Goal: Information Seeking & Learning: Learn about a topic

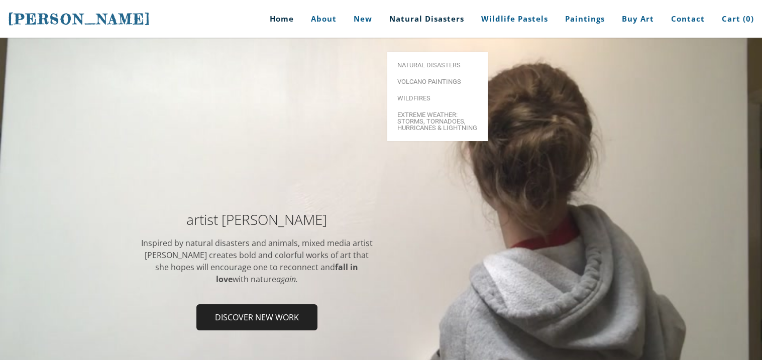
click at [430, 15] on link "Natural Disasters" at bounding box center [427, 19] width 90 height 38
click at [438, 111] on span "Extreme Weather: Storms, Tornadoes, Hurricanes & Lightning" at bounding box center [437, 121] width 80 height 20
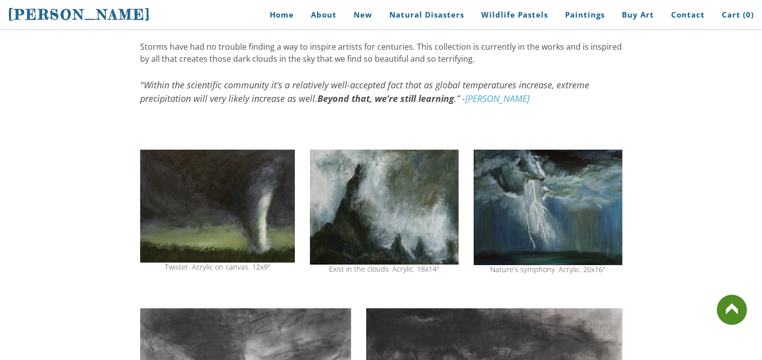
scroll to position [230, 0]
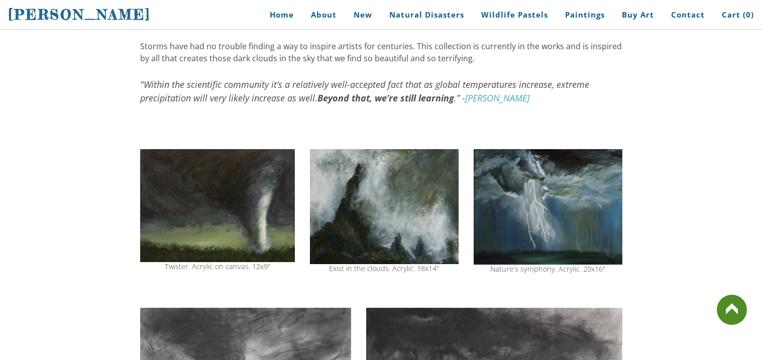
click at [261, 178] on img at bounding box center [217, 205] width 155 height 113
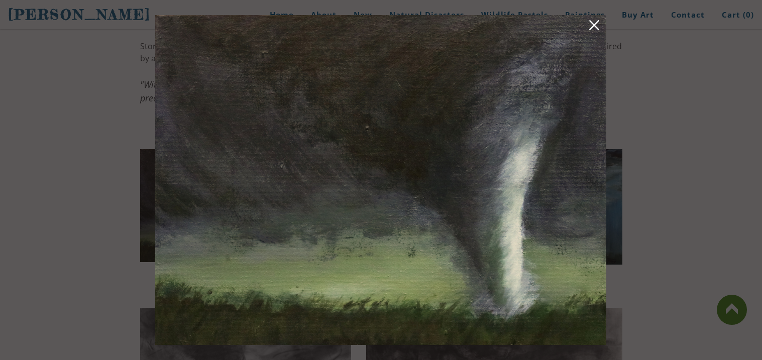
click at [597, 19] on link at bounding box center [594, 27] width 14 height 16
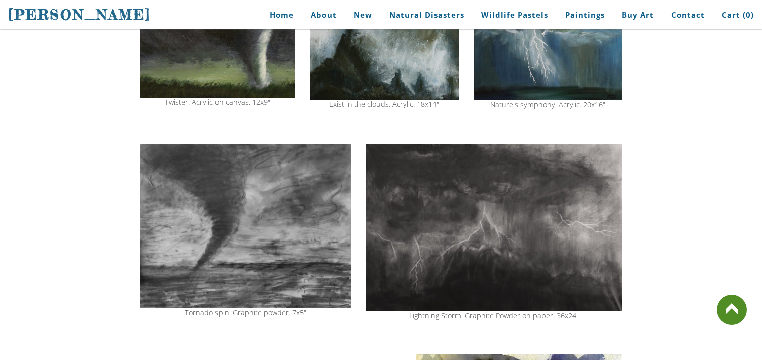
scroll to position [390, 0]
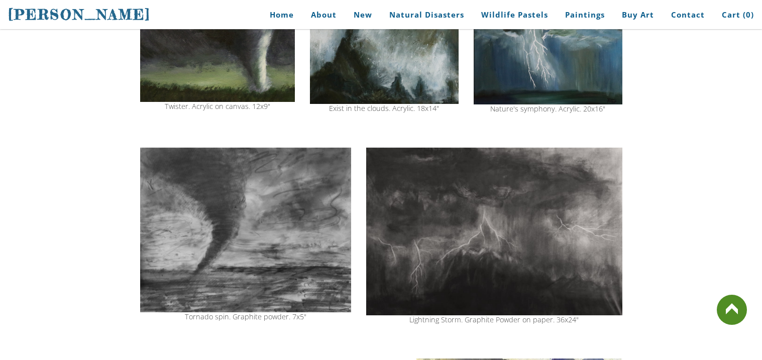
click at [302, 214] on img at bounding box center [245, 230] width 211 height 165
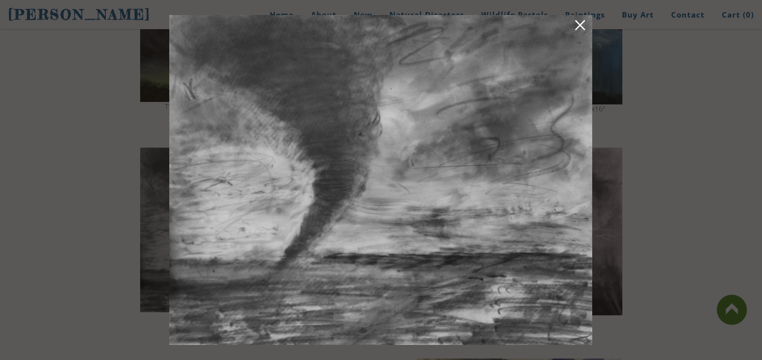
drag, startPoint x: 287, startPoint y: 111, endPoint x: 358, endPoint y: 207, distance: 119.2
click at [358, 207] on img at bounding box center [380, 180] width 423 height 330
drag, startPoint x: 317, startPoint y: 290, endPoint x: 380, endPoint y: 203, distance: 107.9
click at [380, 203] on img at bounding box center [380, 180] width 423 height 330
click at [584, 24] on link at bounding box center [580, 27] width 14 height 16
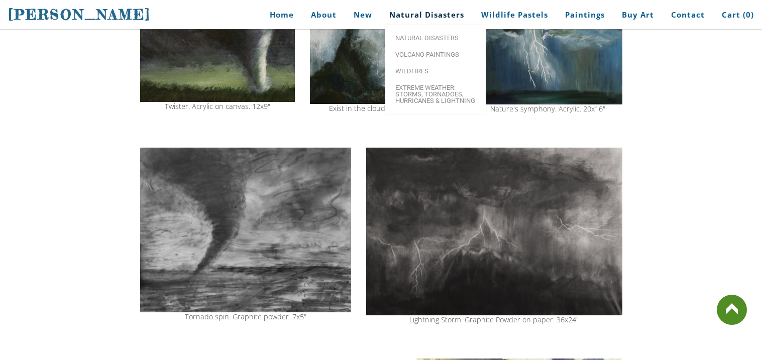
click at [444, 13] on link "Natural Disasters" at bounding box center [427, 15] width 90 height 23
click at [449, 51] on span "Volcano paintings" at bounding box center [435, 54] width 80 height 7
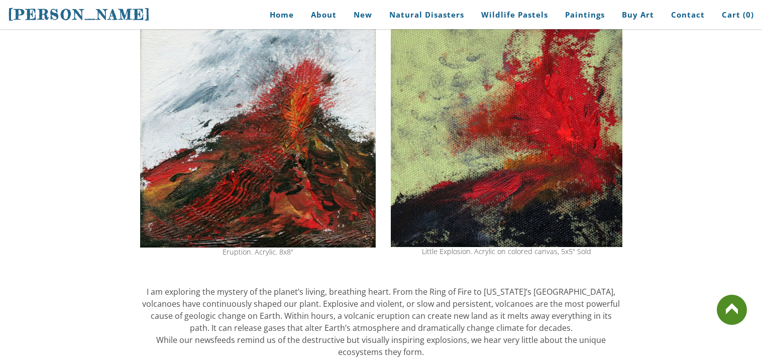
scroll to position [134, 0]
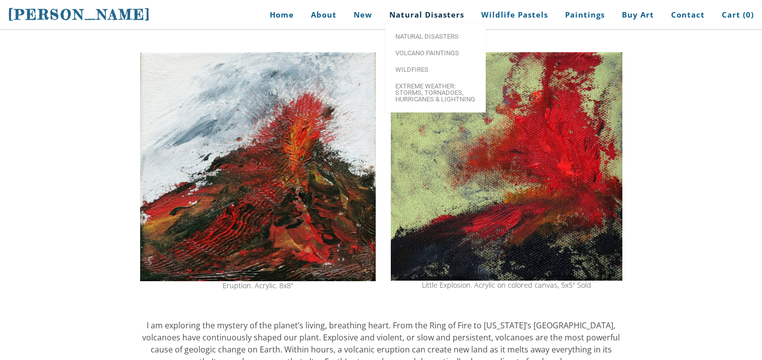
click at [421, 12] on link "Natural Disasters" at bounding box center [427, 15] width 90 height 23
click at [416, 72] on span "Wildfires" at bounding box center [435, 69] width 80 height 7
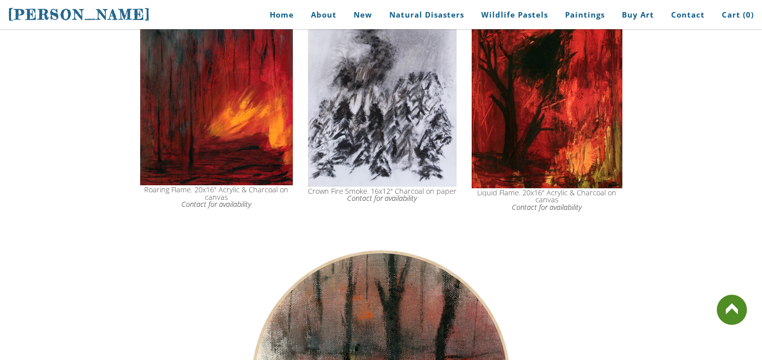
scroll to position [873, 0]
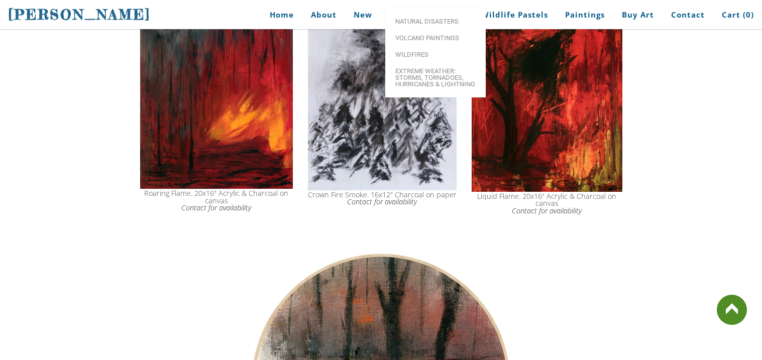
click at [436, 14] on link "Natural Disasters" at bounding box center [427, 15] width 90 height 23
click at [432, 87] on span "Extreme Weather: Storms, Tornadoes, Hurricanes & Lightning" at bounding box center [435, 78] width 80 height 20
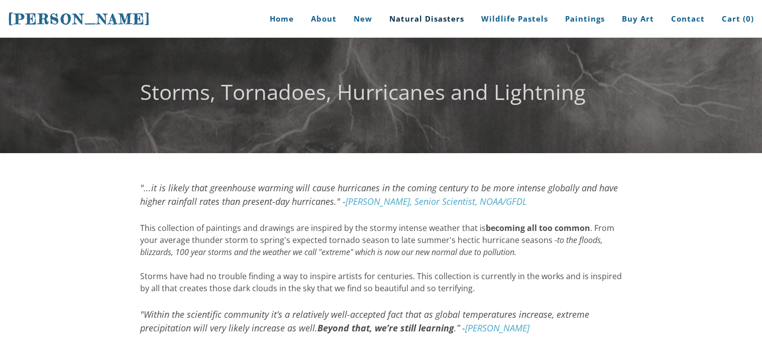
click at [442, 10] on link "Natural Disasters" at bounding box center [427, 19] width 90 height 38
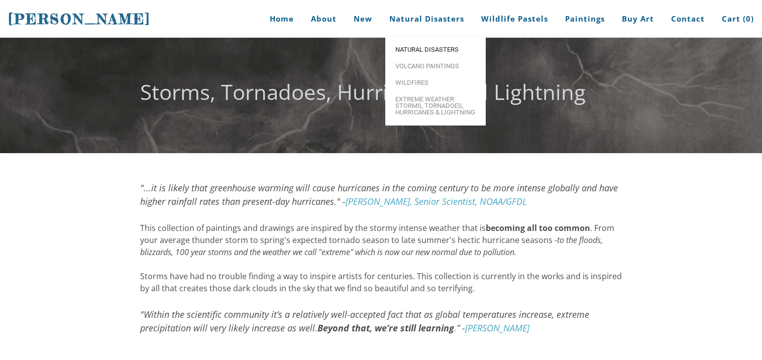
click at [443, 48] on span "Natural Disasters" at bounding box center [435, 49] width 80 height 7
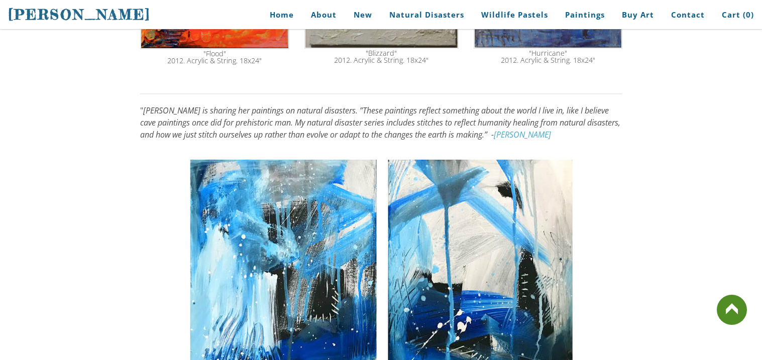
scroll to position [614, 0]
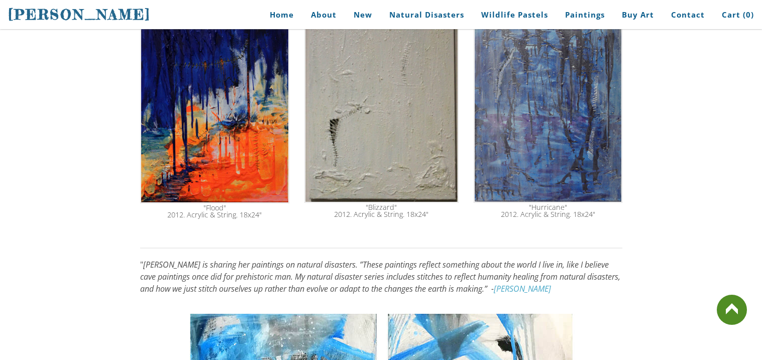
click at [389, 92] on img at bounding box center [381, 102] width 154 height 201
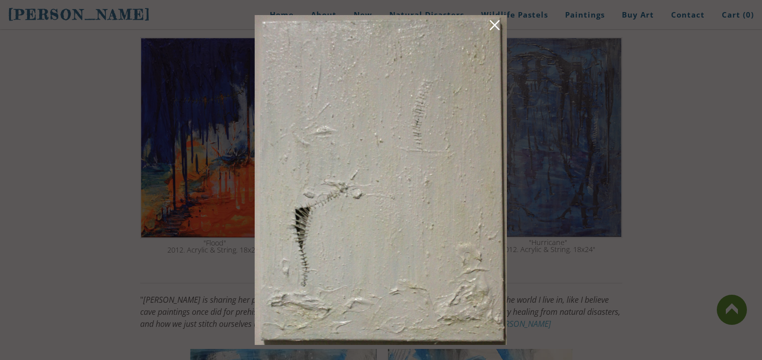
click at [495, 21] on link at bounding box center [495, 27] width 14 height 16
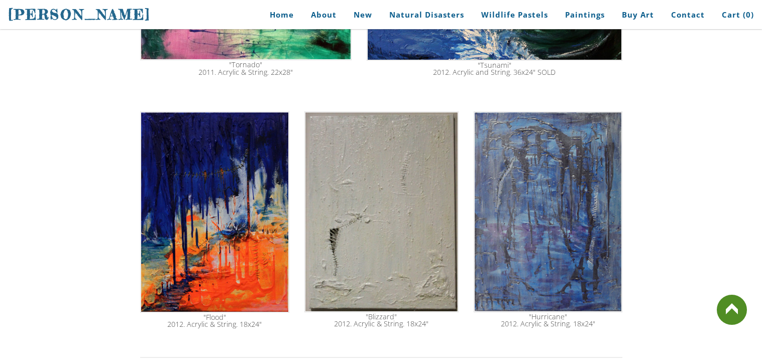
scroll to position [0, 0]
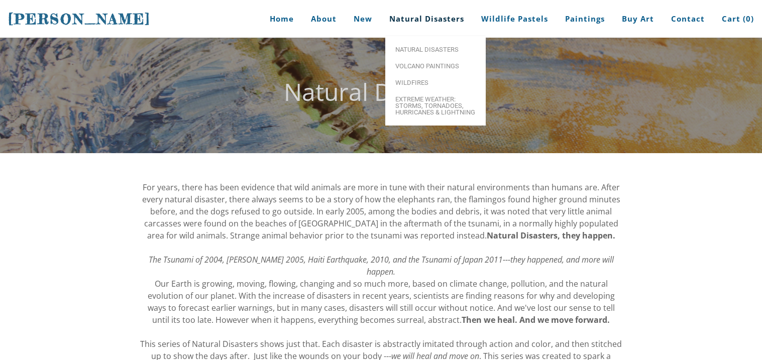
click at [430, 17] on link "Natural Disasters" at bounding box center [427, 19] width 90 height 38
click at [447, 17] on link "Natural Disasters" at bounding box center [427, 19] width 90 height 38
click at [443, 82] on span "Wildfires" at bounding box center [435, 82] width 80 height 7
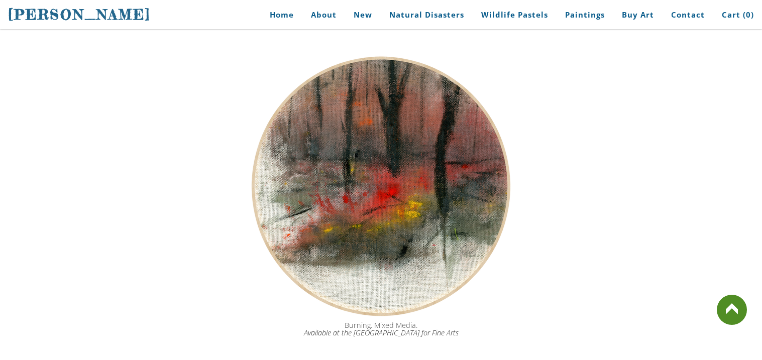
scroll to position [1066, 0]
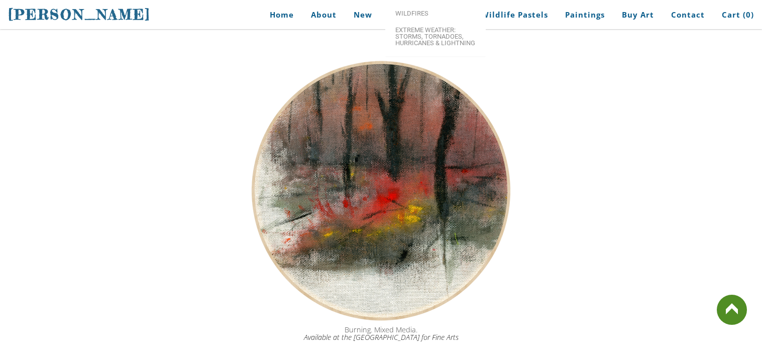
click at [423, 13] on link "Natural Disasters" at bounding box center [427, 15] width 90 height 23
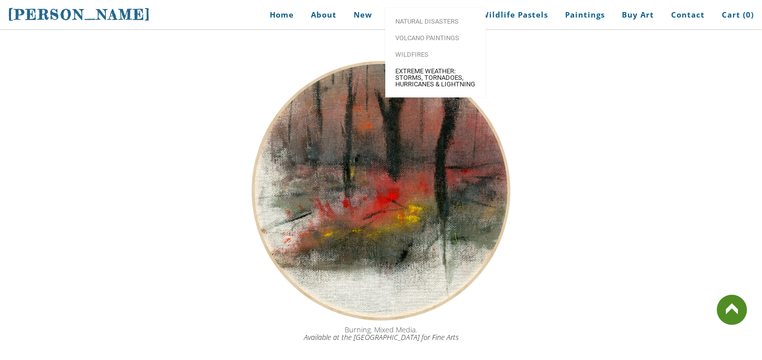
click at [427, 87] on span "Extreme Weather: Storms, Tornadoes, Hurricanes & Lightning" at bounding box center [435, 78] width 80 height 20
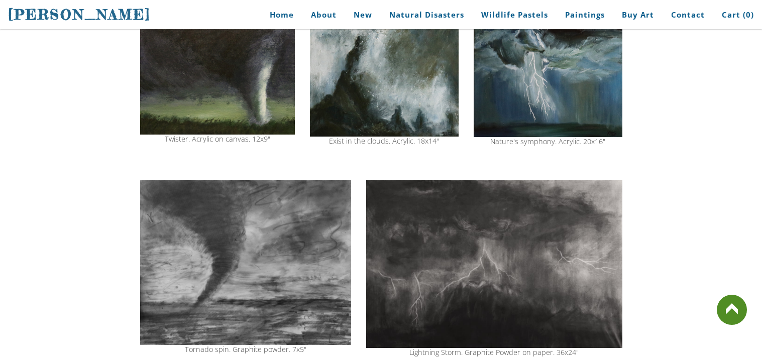
scroll to position [357, 0]
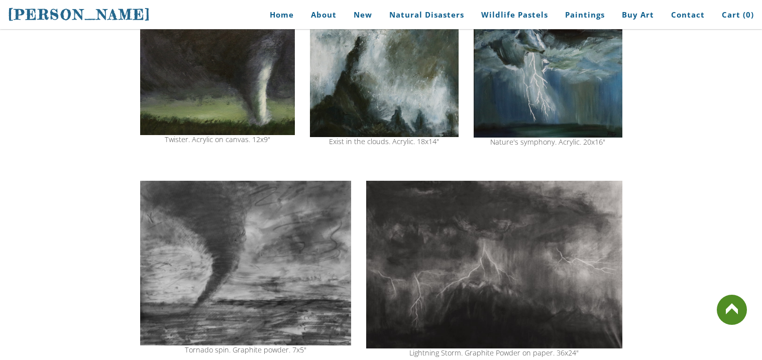
click at [244, 266] on img at bounding box center [245, 263] width 211 height 165
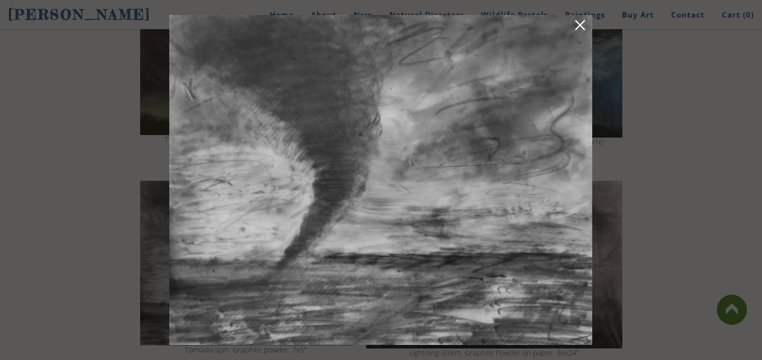
click at [581, 21] on link at bounding box center [580, 27] width 14 height 16
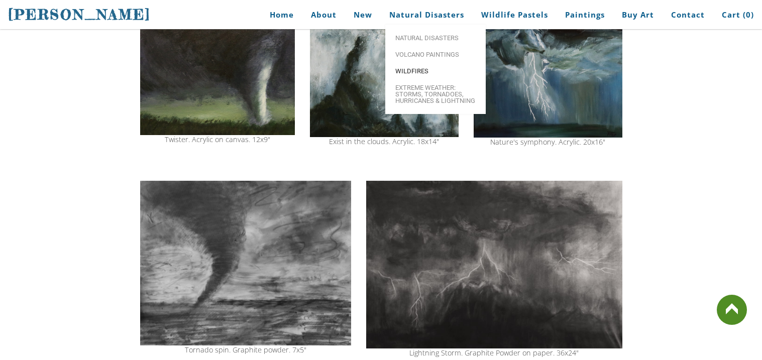
click at [409, 66] on link "Wildfires" at bounding box center [435, 71] width 100 height 17
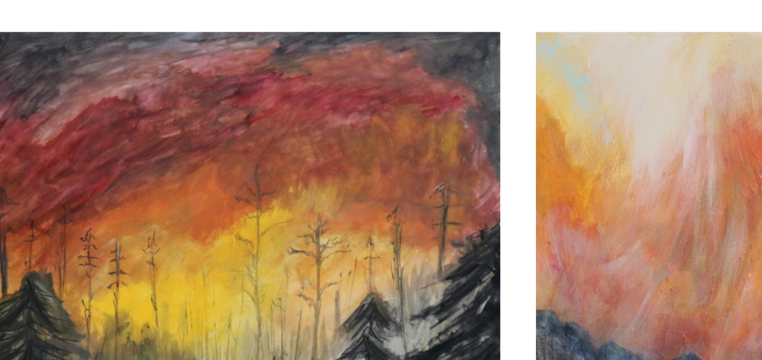
scroll to position [1338, 0]
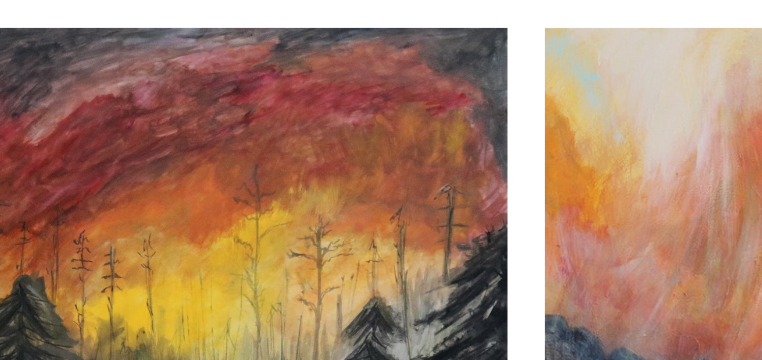
click at [283, 158] on img at bounding box center [257, 199] width 234 height 191
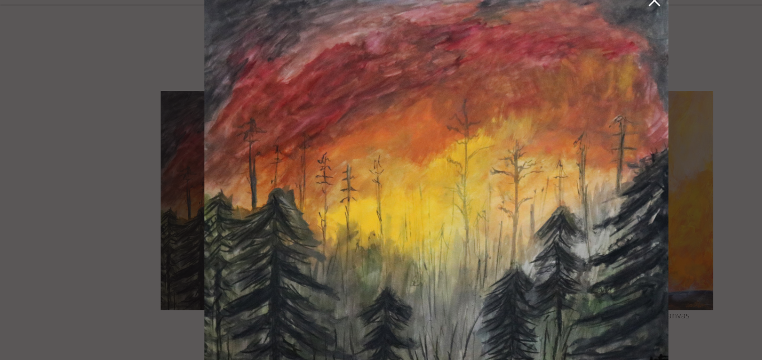
scroll to position [1336, 0]
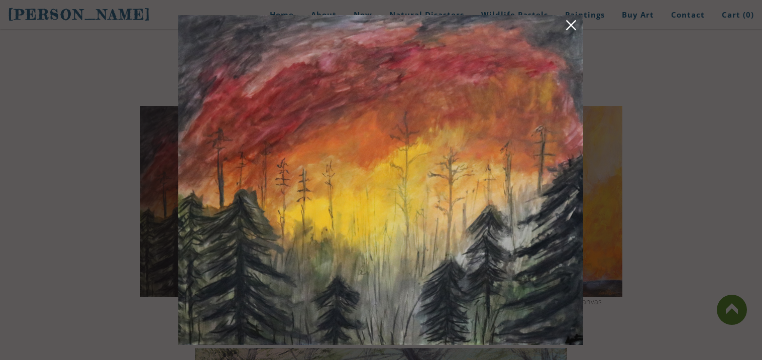
click at [575, 20] on link at bounding box center [571, 27] width 14 height 16
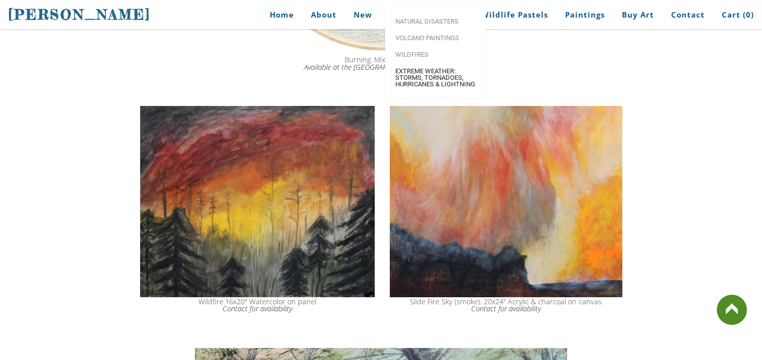
click at [453, 87] on span "Extreme Weather: Storms, Tornadoes, Hurricanes & Lightning" at bounding box center [435, 78] width 80 height 20
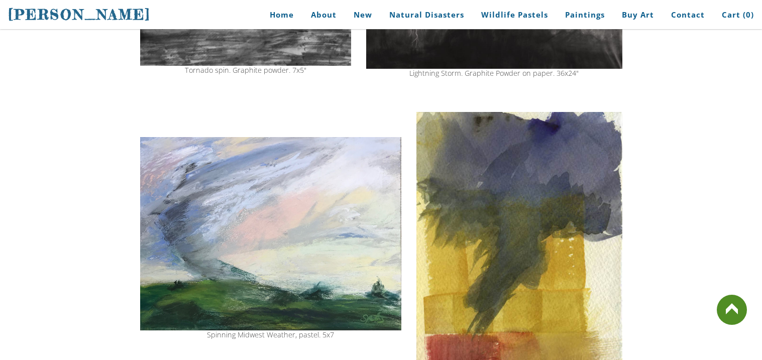
scroll to position [638, 0]
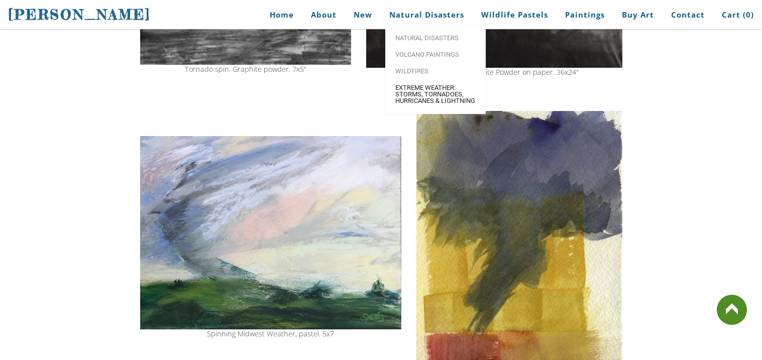
click at [423, 89] on span "Extreme Weather: Storms, Tornadoes, Hurricanes & Lightning" at bounding box center [435, 94] width 80 height 20
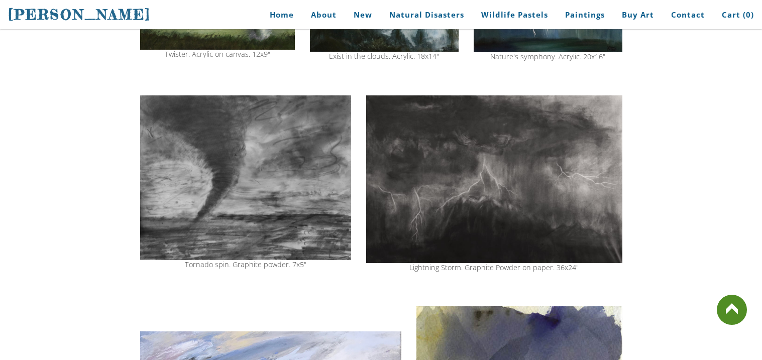
scroll to position [440, 0]
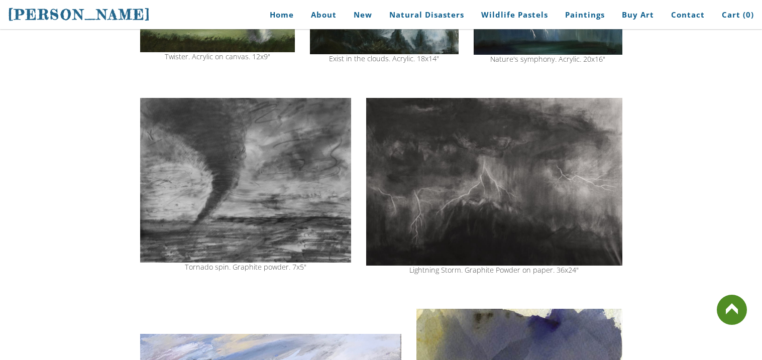
click at [333, 149] on img at bounding box center [245, 180] width 211 height 165
